Goal: Communication & Community: Participate in discussion

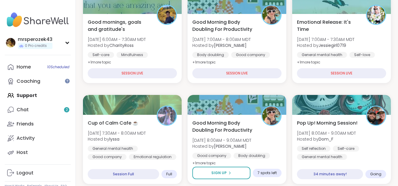
scroll to position [103, 0]
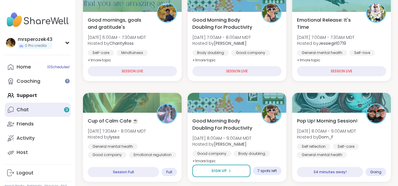
click at [30, 110] on link "Chat 3" at bounding box center [38, 109] width 66 height 14
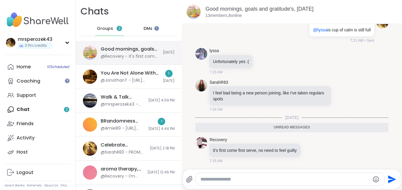
click at [145, 54] on div "@Recovery - it's first come first serve, no need to feel guilty" at bounding box center [130, 57] width 59 height 6
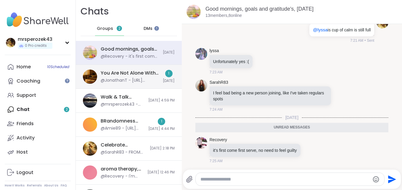
click at [145, 73] on div "You Are Not Alone With This, Sep 11" at bounding box center [130, 73] width 59 height 7
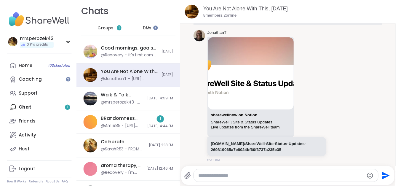
scroll to position [306, 0]
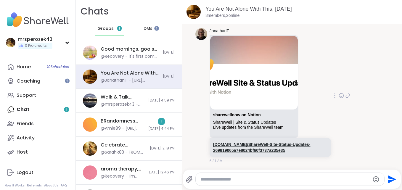
click at [264, 144] on link "sharewellnow.notion.site/ShareWell-Site-Status-Updates-269819065a7e8024bf60f373…" at bounding box center [261, 147] width 97 height 11
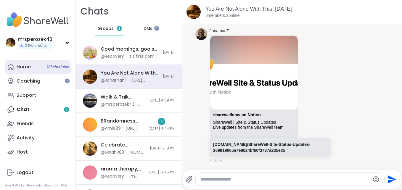
click at [22, 65] on div "Home 10 Scheduled" at bounding box center [24, 67] width 14 height 7
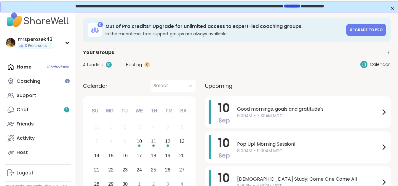
click at [92, 64] on span "Attending" at bounding box center [93, 65] width 20 height 6
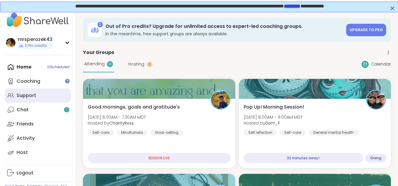
click at [24, 94] on div "Support" at bounding box center [27, 95] width 20 height 7
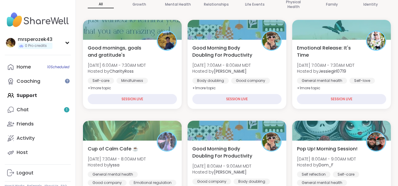
scroll to position [99, 0]
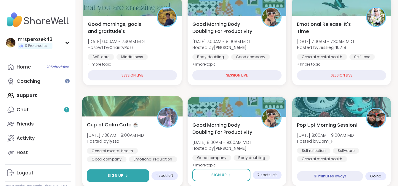
click at [116, 173] on span "Sign Up" at bounding box center [116, 175] width 16 height 5
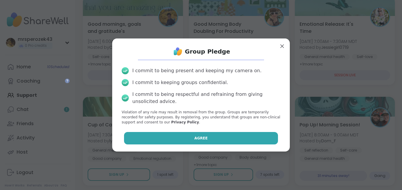
click at [170, 140] on button "Agree" at bounding box center [201, 138] width 154 height 12
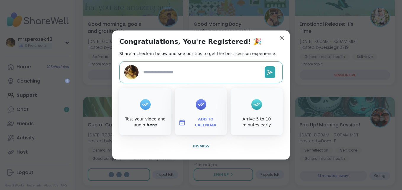
type textarea "*"
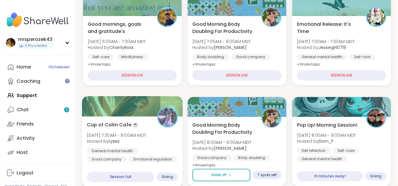
click at [113, 132] on div "Cup of Calm Cafe ☕️ Wed, Sep 10 | 7:30AM - 8:00AM MDT Hosted by lyssa General m…" at bounding box center [132, 141] width 91 height 41
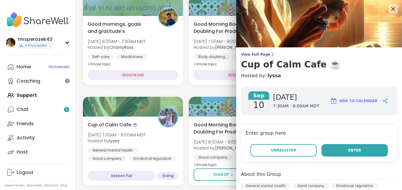
click at [327, 149] on button "Enter" at bounding box center [355, 150] width 66 height 12
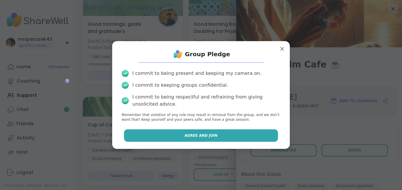
click at [204, 137] on span "Agree and Join" at bounding box center [201, 135] width 33 height 5
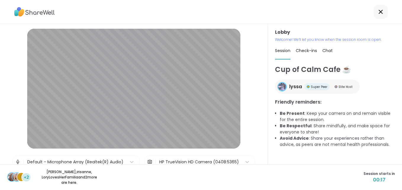
click at [291, 170] on div "L +2 dodi , irisanne , LoryLovesHerFamilia and 2 more are here. Session starts …" at bounding box center [201, 177] width 402 height 26
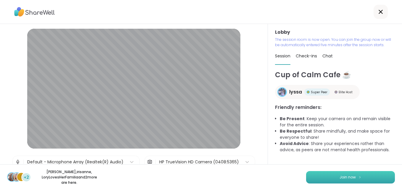
click at [334, 179] on button "Join now" at bounding box center [350, 177] width 89 height 12
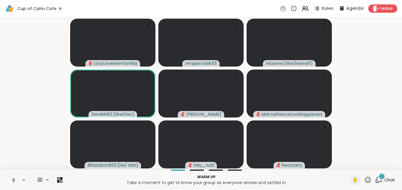
click at [13, 181] on icon at bounding box center [13, 179] width 5 height 5
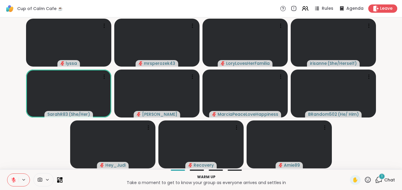
click at [381, 176] on span "1" at bounding box center [381, 176] width 1 height 5
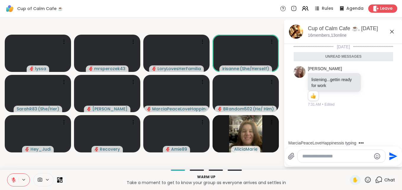
click at [390, 30] on icon at bounding box center [392, 31] width 7 height 7
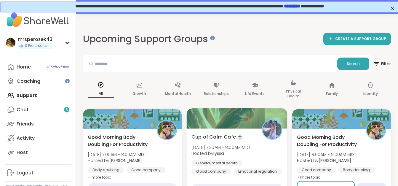
click at [235, 145] on span "Wed, Sep 10 | 7:30AM - 8:00AM MDT" at bounding box center [220, 147] width 59 height 6
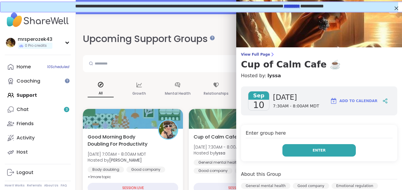
drag, startPoint x: 235, startPoint y: 145, endPoint x: 290, endPoint y: 151, distance: 55.8
click at [290, 151] on button "Enter" at bounding box center [319, 150] width 73 height 12
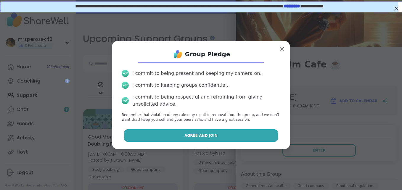
click at [209, 135] on span "Agree and Join" at bounding box center [201, 135] width 33 height 5
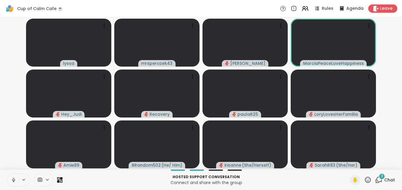
click at [12, 180] on icon at bounding box center [13, 179] width 5 height 5
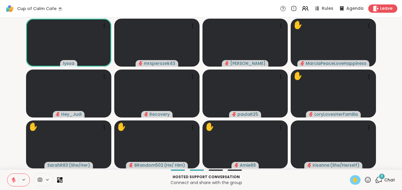
click at [352, 181] on span "✋" at bounding box center [355, 180] width 6 height 7
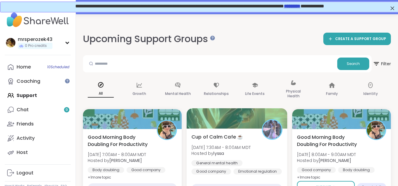
drag, startPoint x: 216, startPoint y: 143, endPoint x: 201, endPoint y: 147, distance: 15.2
click at [201, 147] on span "Wed, Sep 10 | 7:30AM - 8:00AM MDT" at bounding box center [220, 147] width 59 height 6
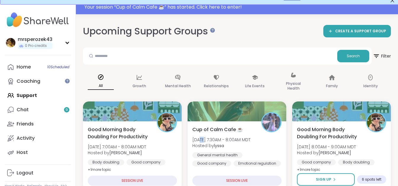
scroll to position [39, 0]
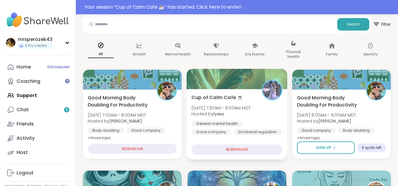
click at [234, 108] on span "Wed, Sep 10 | 7:30AM - 8:00AM MDT" at bounding box center [220, 108] width 59 height 6
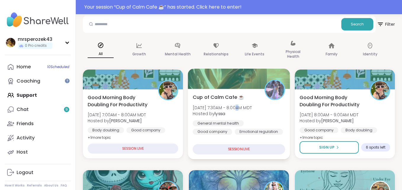
click at [234, 108] on span "Wed, Sep 10 | 7:30AM - 8:00AM MDT" at bounding box center [222, 108] width 59 height 6
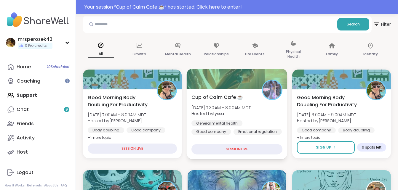
click at [215, 107] on span "Wed, Sep 10 | 7:30AM - 8:00AM MDT" at bounding box center [220, 108] width 59 height 6
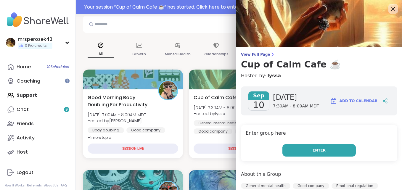
click at [295, 148] on button "Enter" at bounding box center [319, 150] width 73 height 12
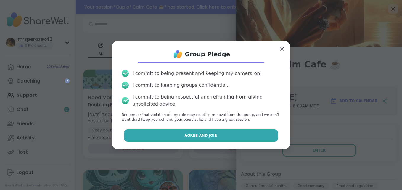
click at [250, 134] on button "Agree and Join" at bounding box center [201, 135] width 154 height 12
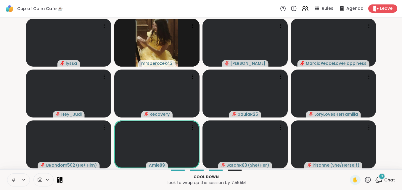
click at [12, 178] on icon at bounding box center [13, 179] width 5 height 5
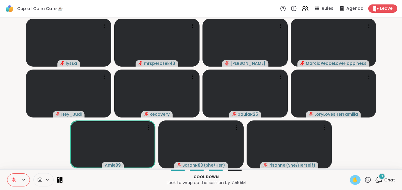
click at [352, 181] on span "✋" at bounding box center [355, 180] width 6 height 7
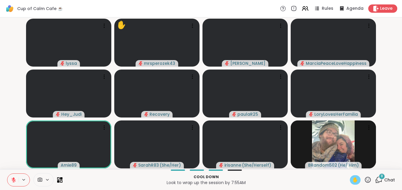
click at [381, 174] on span "8" at bounding box center [382, 176] width 2 height 5
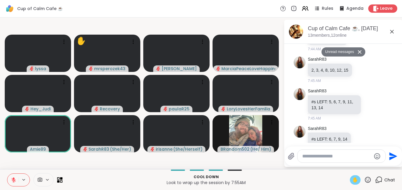
scroll to position [1099, 0]
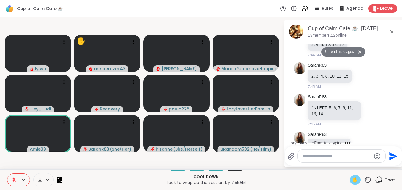
click at [392, 30] on icon at bounding box center [392, 31] width 7 height 7
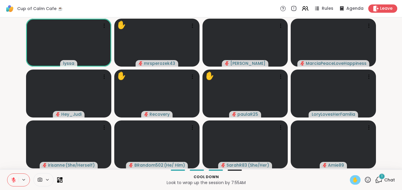
click at [12, 178] on icon at bounding box center [13, 179] width 5 height 5
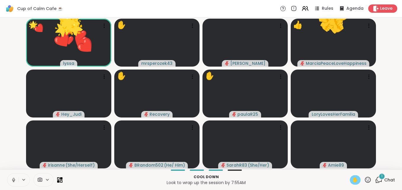
click at [12, 179] on icon at bounding box center [13, 179] width 5 height 5
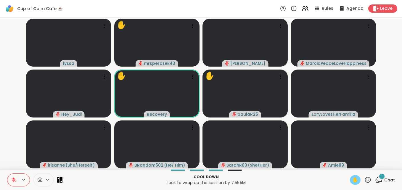
click at [352, 177] on span "✋" at bounding box center [355, 180] width 6 height 7
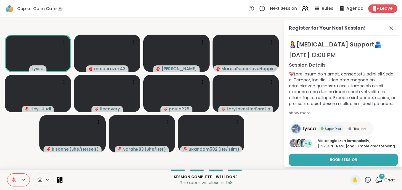
click at [379, 179] on div "2" at bounding box center [382, 176] width 7 height 7
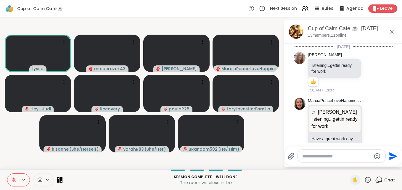
scroll to position [1186, 0]
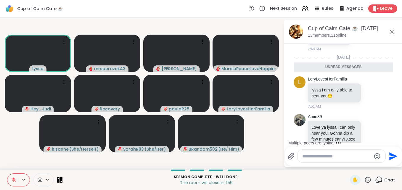
click at [303, 156] on textarea "Type your message" at bounding box center [336, 156] width 69 height 6
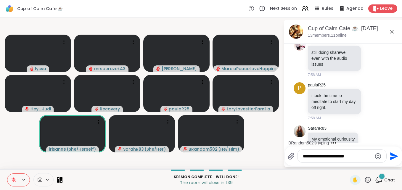
scroll to position [1414, 0]
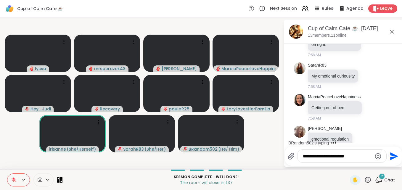
type textarea "**********"
click at [391, 155] on icon "Send" at bounding box center [394, 156] width 8 height 8
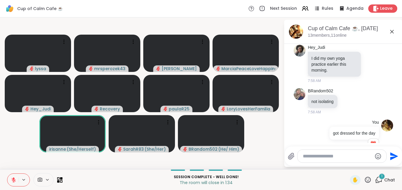
scroll to position [1535, 0]
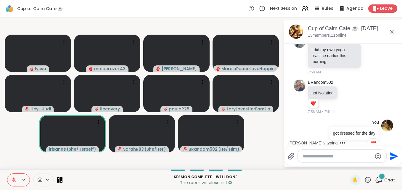
click at [392, 31] on icon at bounding box center [392, 31] width 7 height 7
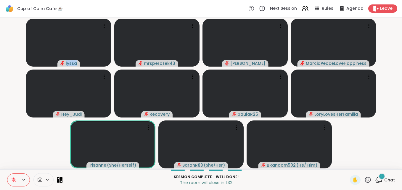
click at [392, 31] on video-player-container "lyssa mrsperozek43 dodi MarciaPeaceLoveHappiness Hey_Judi Recovery paulaR25 Lor…" at bounding box center [201, 93] width 395 height 147
click at [379, 176] on div "1" at bounding box center [382, 176] width 7 height 7
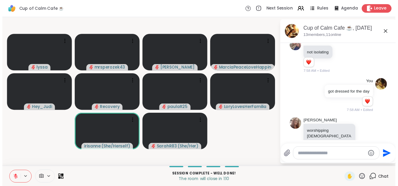
scroll to position [1635, 0]
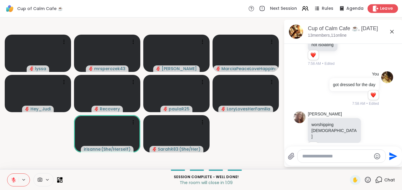
click at [375, 7] on icon at bounding box center [376, 8] width 6 height 6
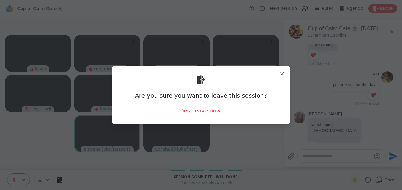
click at [198, 108] on div "Yes, leave now" at bounding box center [201, 110] width 39 height 7
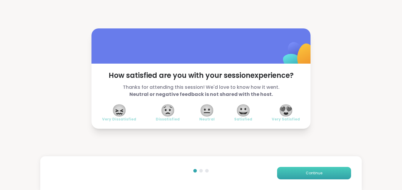
click at [286, 172] on button "Continue" at bounding box center [314, 173] width 74 height 12
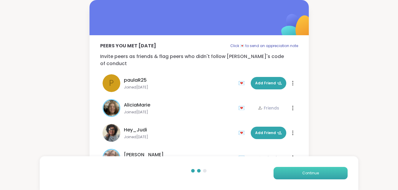
click at [286, 172] on button "Continue" at bounding box center [310, 173] width 74 height 12
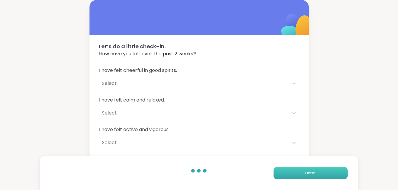
click at [286, 172] on button "Finish" at bounding box center [310, 173] width 74 height 12
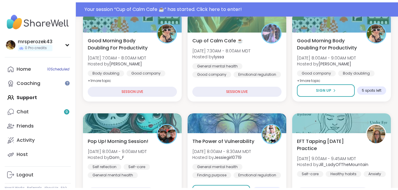
scroll to position [126, 0]
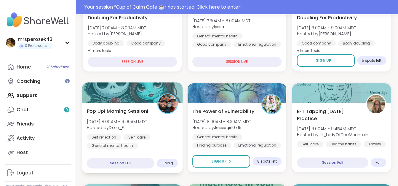
click at [126, 120] on span "[DATE] 8:00AM - 9:00AM MDT" at bounding box center [117, 121] width 60 height 6
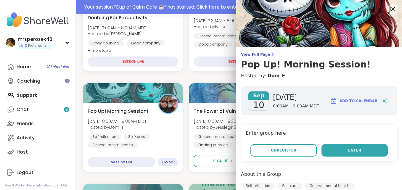
click at [336, 151] on button "Enter" at bounding box center [355, 150] width 66 height 12
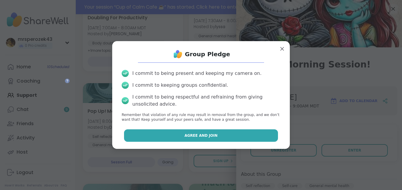
click at [258, 133] on button "Agree and Join" at bounding box center [201, 135] width 154 height 12
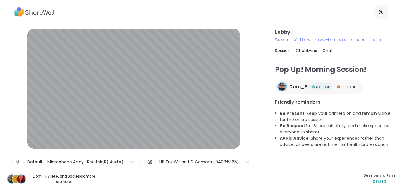
click at [258, 133] on div "Lobby | Default - Microphone Array (Realtek(R) Audio) | HP TrueVision HD Camera…" at bounding box center [134, 96] width 268 height 144
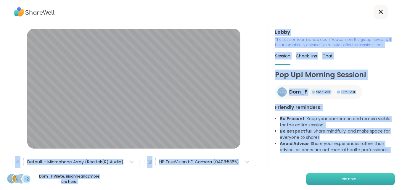
drag, startPoint x: 258, startPoint y: 133, endPoint x: 318, endPoint y: 180, distance: 75.5
click at [318, 180] on div "Lobby | Default - Microphone Array (Realtek(R) Audio) | HP TrueVision HD Camera…" at bounding box center [201, 95] width 402 height 190
click at [318, 180] on button "Join now" at bounding box center [350, 179] width 89 height 12
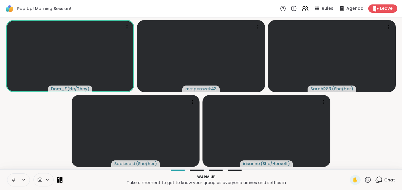
click at [13, 180] on icon at bounding box center [13, 179] width 1 height 3
click at [12, 177] on icon at bounding box center [13, 179] width 5 height 5
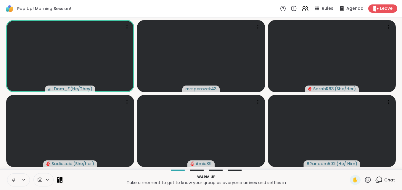
click at [14, 178] on icon at bounding box center [13, 179] width 1 height 3
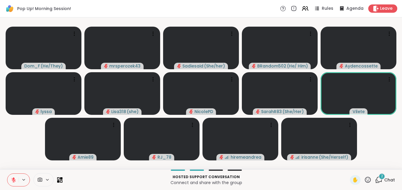
click at [13, 180] on icon at bounding box center [14, 180] width 4 height 4
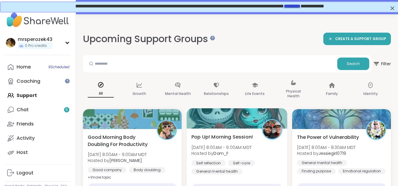
click at [225, 142] on div "Pop Up! Morning Session! [DATE] 8:00AM - 9:00AM MDT Hosted by Dom_F Self reflec…" at bounding box center [236, 153] width 91 height 41
drag, startPoint x: 225, startPoint y: 142, endPoint x: 209, endPoint y: 153, distance: 18.7
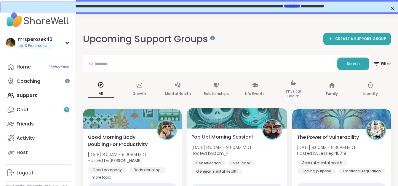
click at [209, 153] on span "Hosted by Dom_F" at bounding box center [221, 153] width 60 height 6
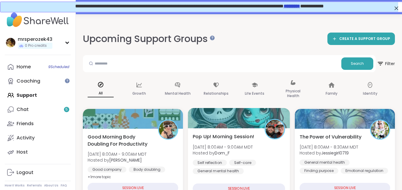
click at [209, 153] on span "Hosted by Dom_F" at bounding box center [223, 153] width 60 height 6
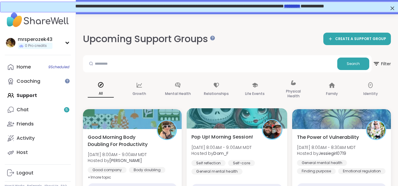
drag, startPoint x: 209, startPoint y: 153, endPoint x: 201, endPoint y: 136, distance: 18.5
click at [201, 136] on span "Pop Up! Morning Session!" at bounding box center [222, 136] width 62 height 7
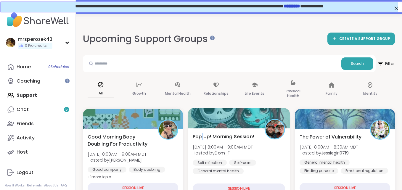
click at [201, 136] on span "Pop Up! Morning Session!" at bounding box center [224, 136] width 62 height 7
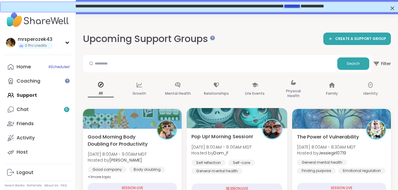
click at [214, 161] on div "Self reflection" at bounding box center [208, 163] width 34 height 6
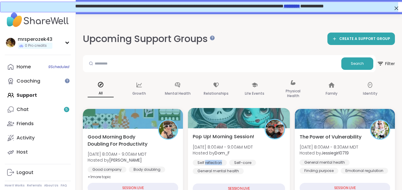
click at [214, 161] on div "Self reflection" at bounding box center [210, 163] width 34 height 6
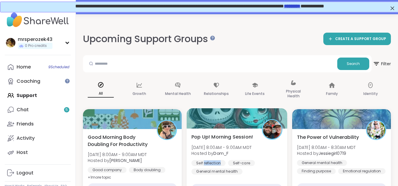
click at [214, 161] on div "Self reflection" at bounding box center [208, 163] width 34 height 6
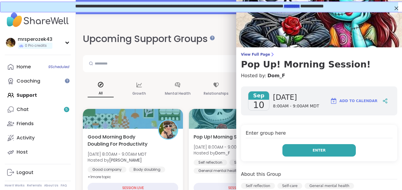
click at [283, 149] on button "Enter" at bounding box center [319, 150] width 73 height 12
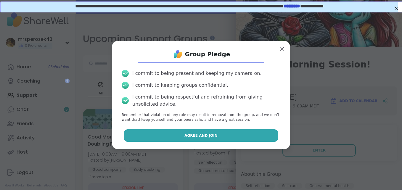
click at [246, 137] on button "Agree and Join" at bounding box center [201, 135] width 154 height 12
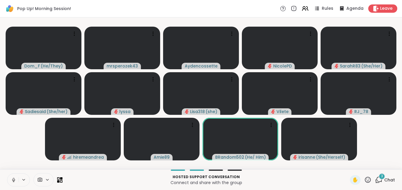
click at [13, 179] on icon at bounding box center [13, 179] width 5 height 5
click at [379, 175] on div "4" at bounding box center [382, 176] width 7 height 7
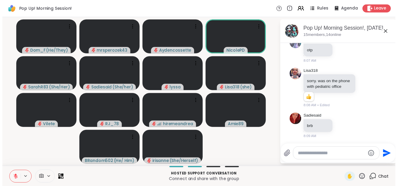
scroll to position [67, 0]
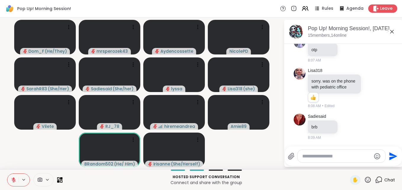
click at [393, 31] on icon at bounding box center [392, 31] width 7 height 7
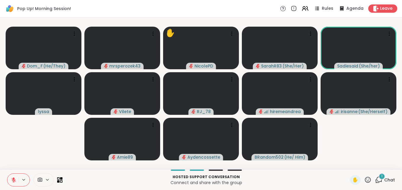
click at [13, 178] on icon at bounding box center [13, 179] width 5 height 5
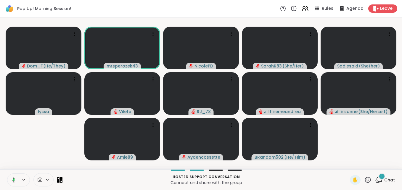
click at [13, 178] on icon at bounding box center [12, 179] width 5 height 5
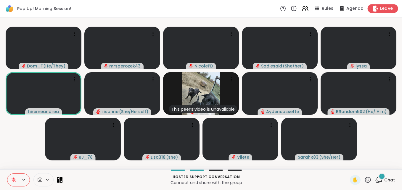
click at [373, 5] on div "Leave" at bounding box center [383, 8] width 31 height 9
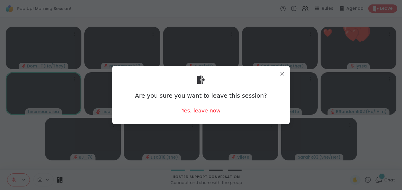
click at [192, 110] on div "Yes, leave now" at bounding box center [201, 110] width 39 height 7
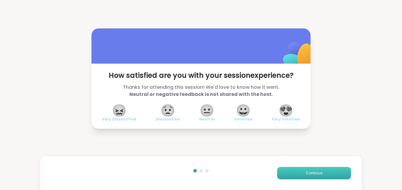
click at [280, 170] on button "Continue" at bounding box center [314, 173] width 74 height 12
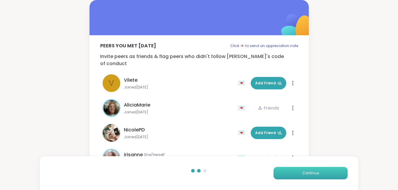
click at [280, 170] on button "Continue" at bounding box center [310, 173] width 74 height 12
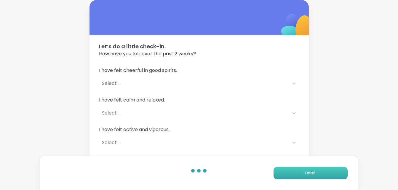
click at [280, 170] on button "Finish" at bounding box center [310, 173] width 74 height 12
